Goal: Transaction & Acquisition: Download file/media

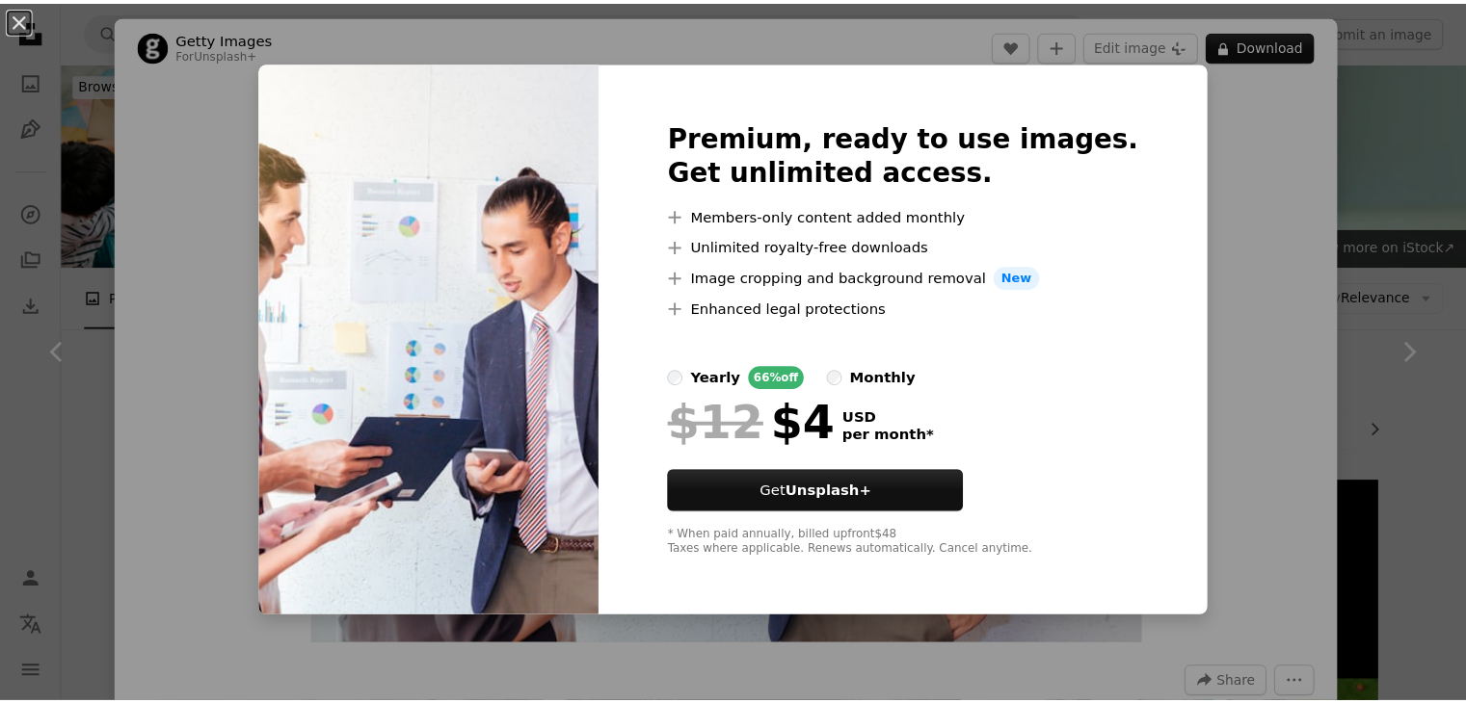
scroll to position [8218, 0]
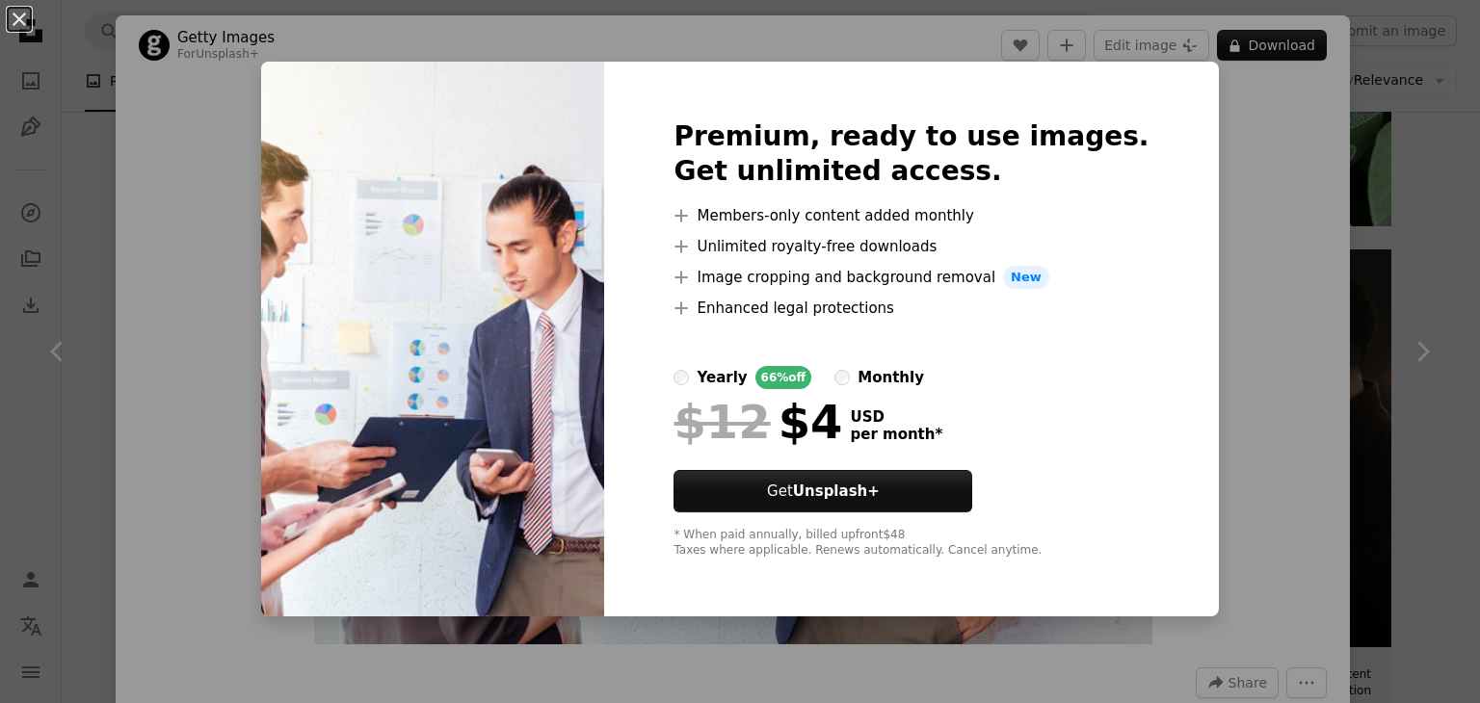
click at [1257, 250] on div "An X shape Premium, ready to use images. Get unlimited access. A plus sign Memb…" at bounding box center [740, 351] width 1480 height 703
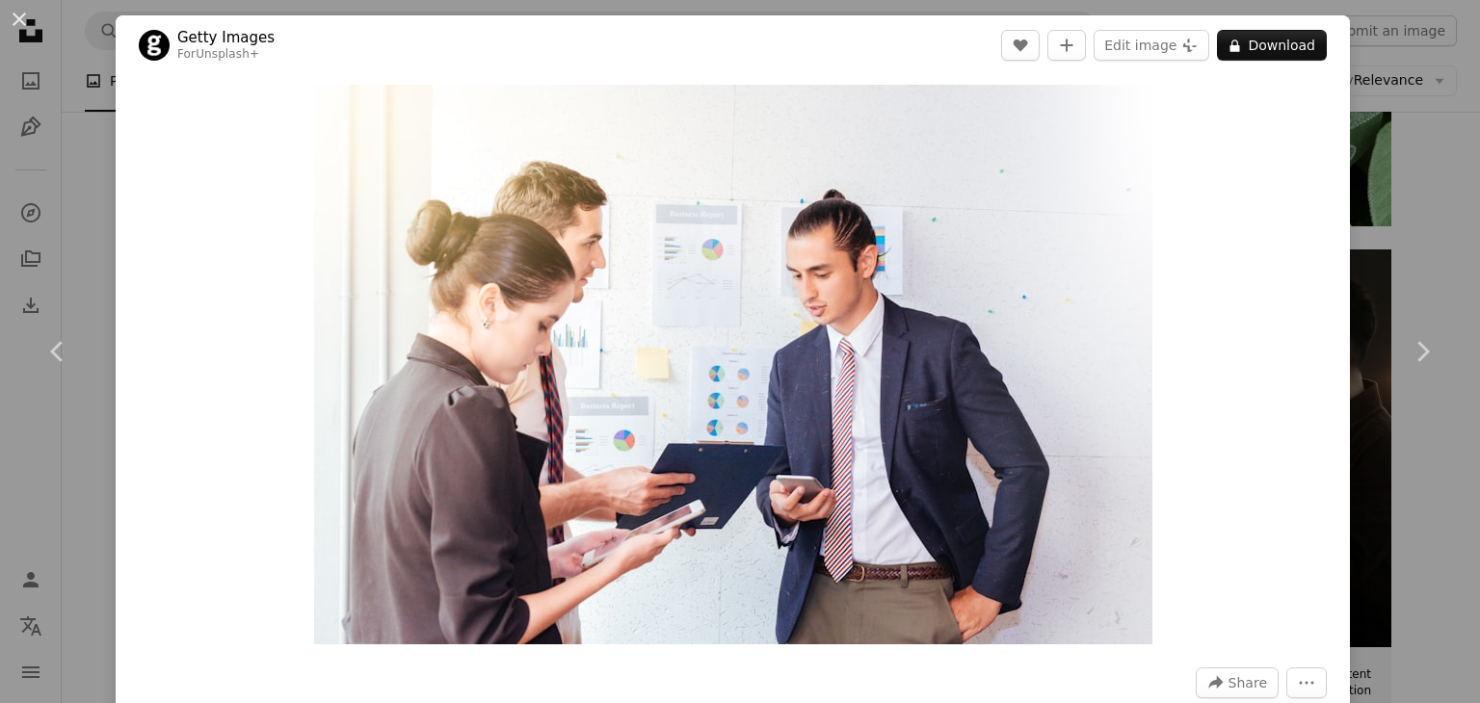
click at [1439, 247] on div "An X shape Chevron left Chevron right Getty Images For Unsplash+ A heart A plus…" at bounding box center [740, 351] width 1480 height 703
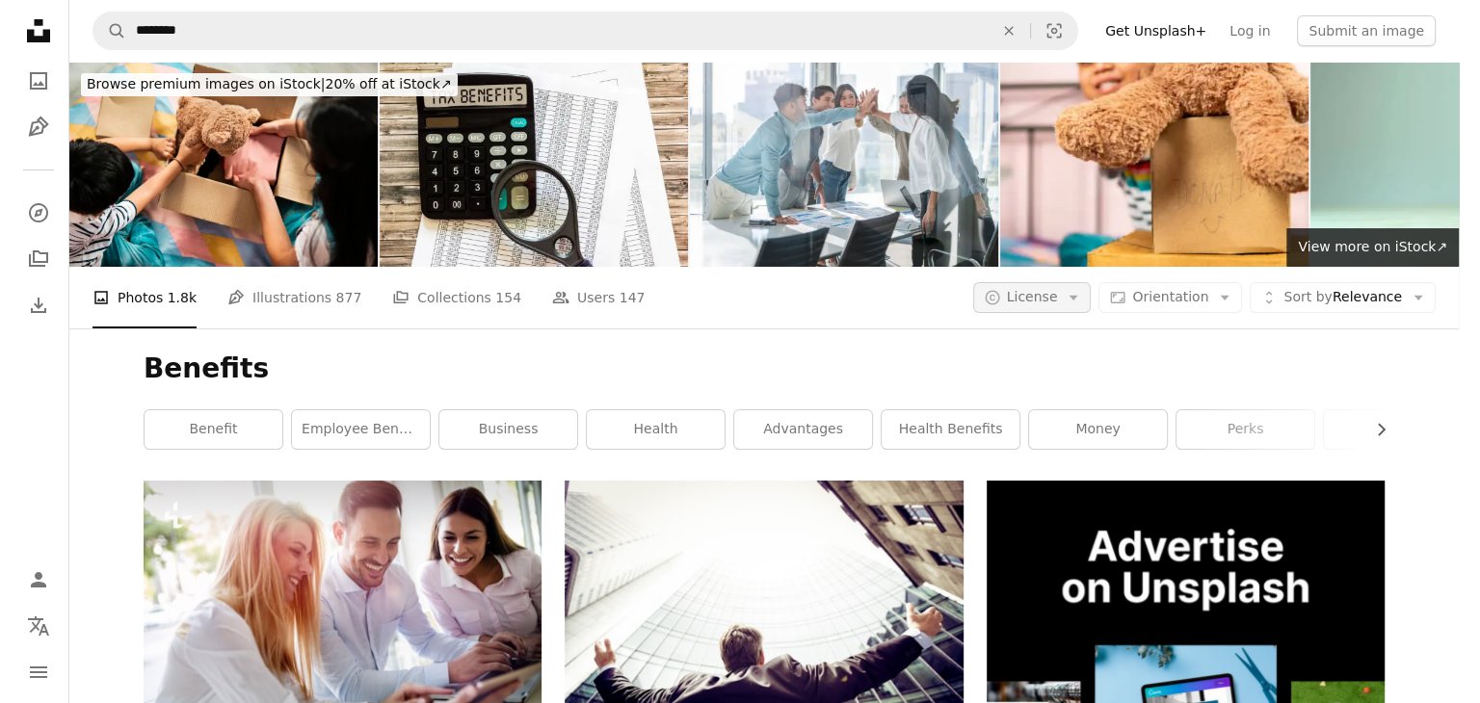
scroll to position [8218, 0]
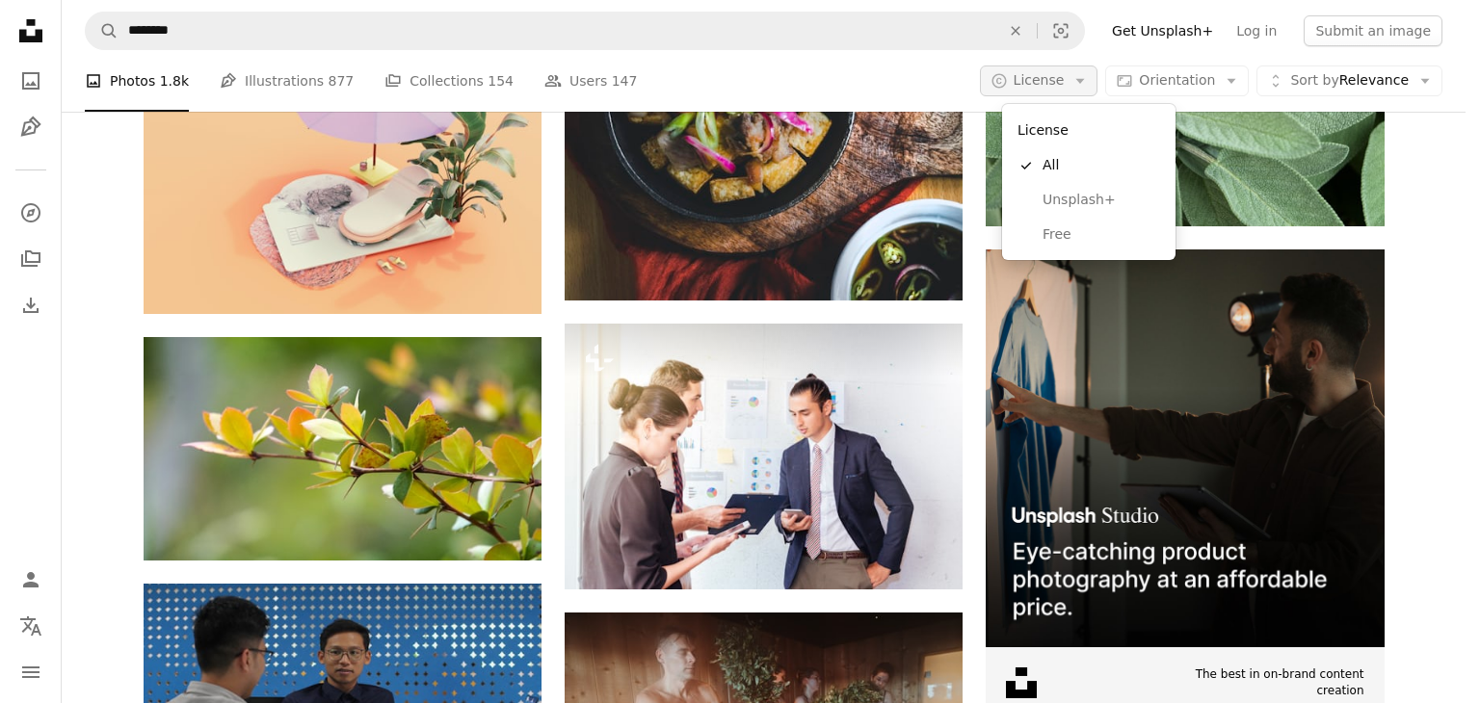
click at [1059, 90] on span "License" at bounding box center [1039, 80] width 51 height 19
click at [1079, 244] on span "Free" at bounding box center [1102, 234] width 118 height 19
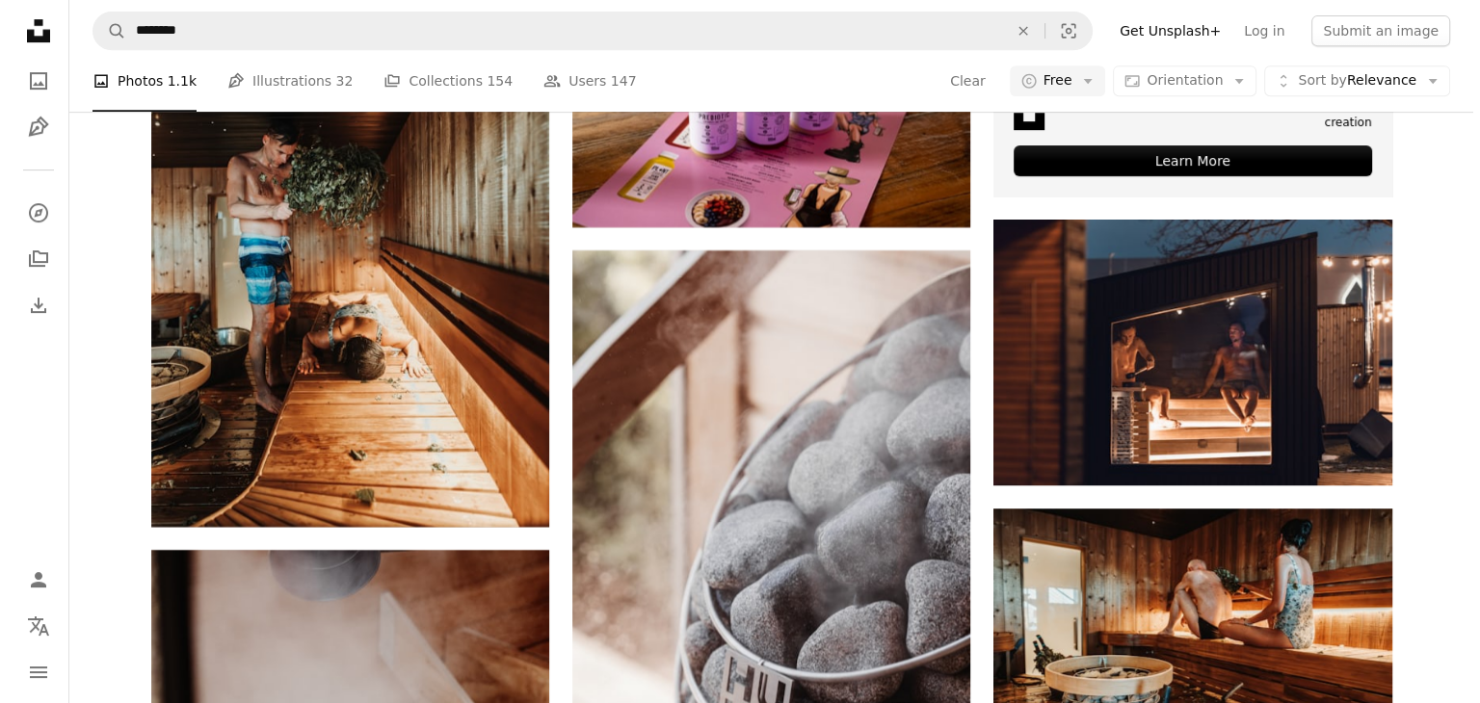
scroll to position [6451, 0]
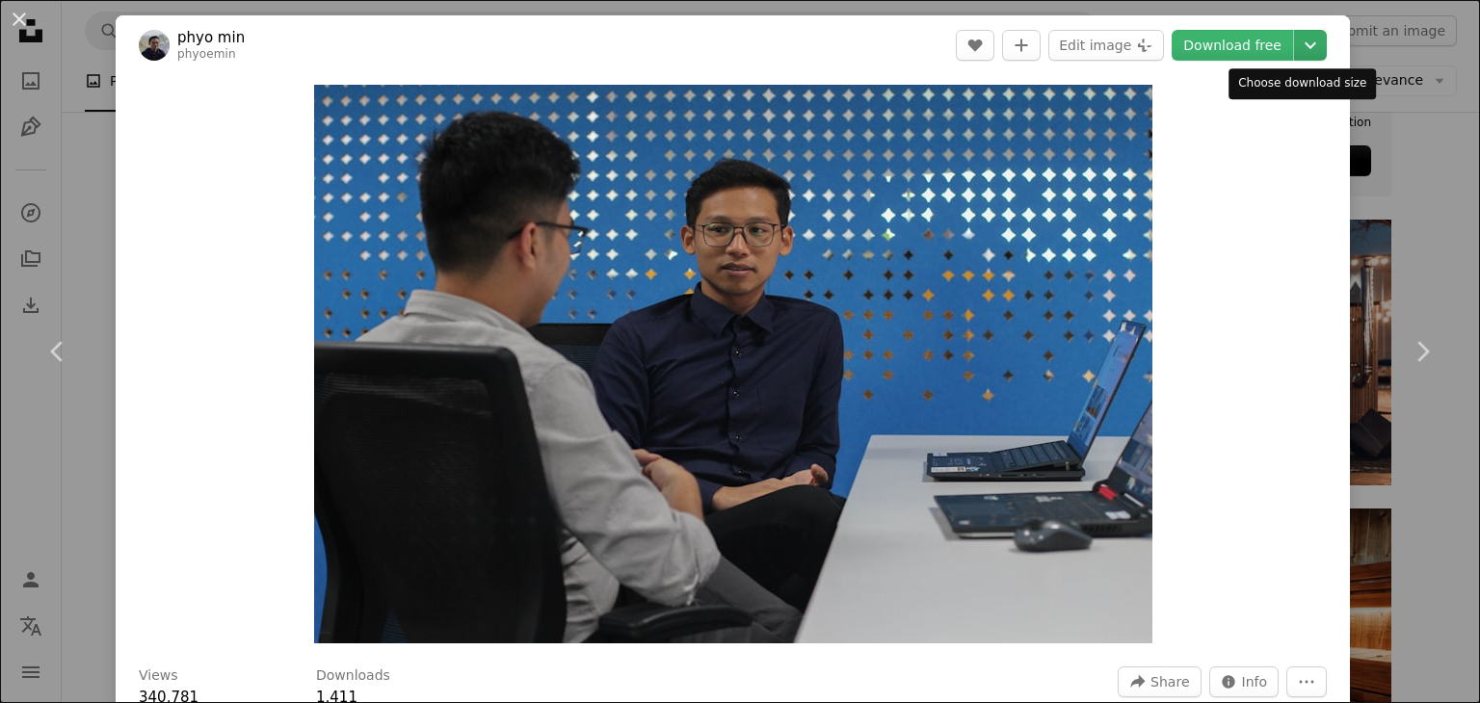
click at [1295, 53] on icon "Chevron down" at bounding box center [1310, 45] width 31 height 23
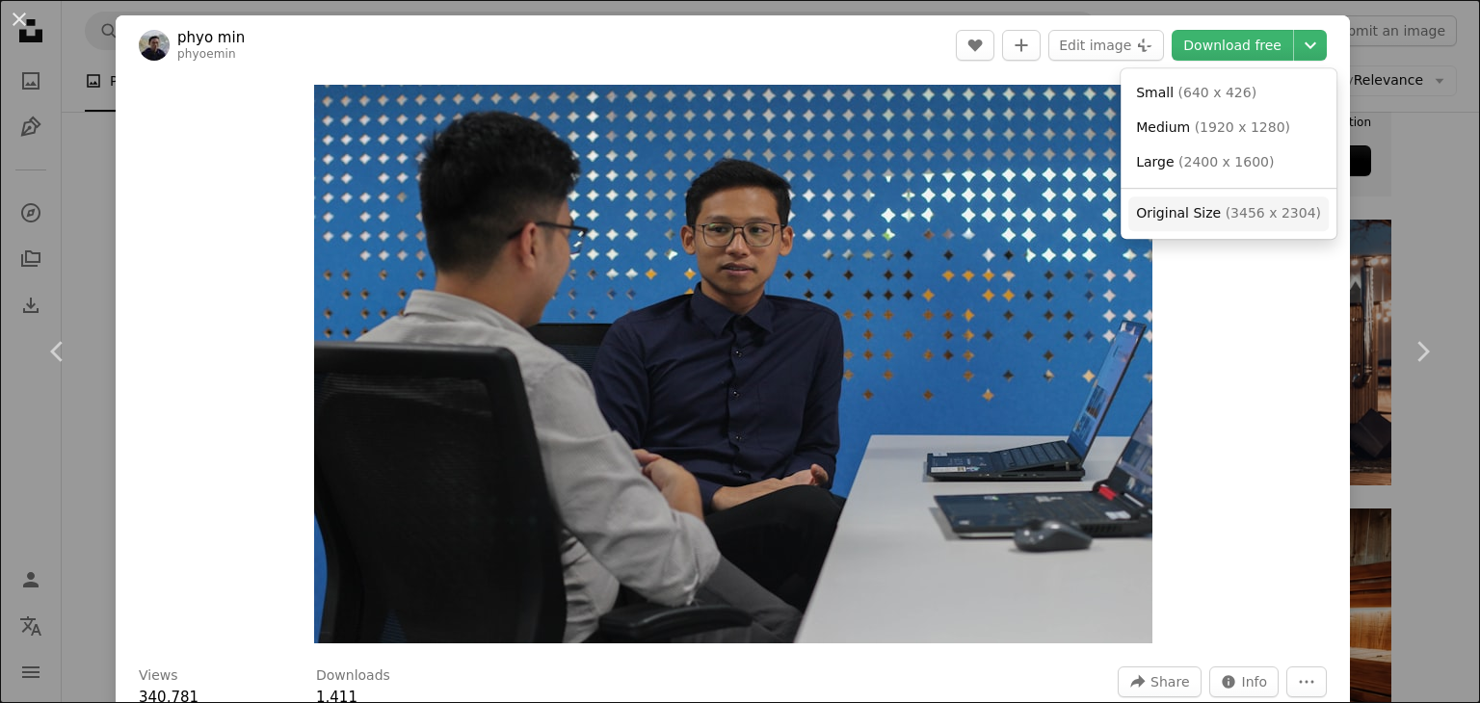
click at [1179, 223] on span "Original Size ( 3456 x 2304 )" at bounding box center [1228, 213] width 185 height 19
